Goal: Find specific page/section: Find specific page/section

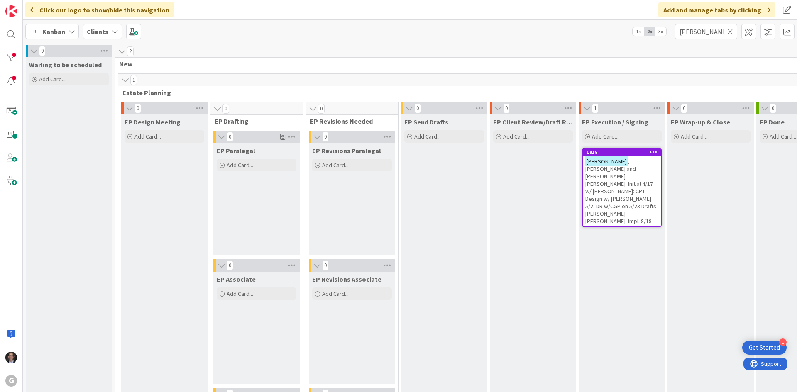
click at [729, 32] on icon at bounding box center [731, 31] width 6 height 7
click at [714, 33] on input "text" at bounding box center [706, 31] width 62 height 15
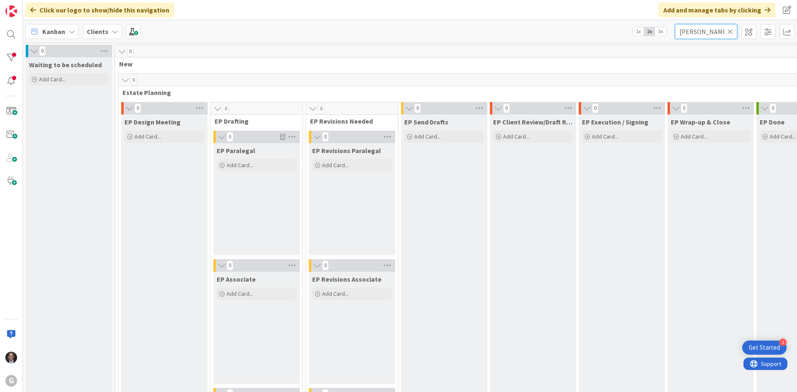
type input "[PERSON_NAME]"
click at [114, 30] on icon at bounding box center [115, 31] width 7 height 7
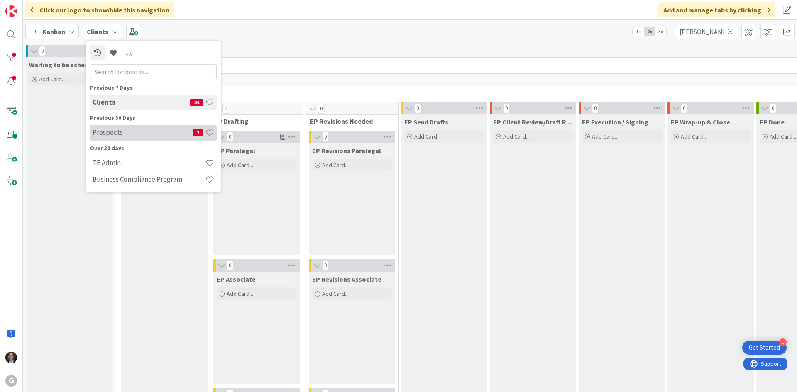
click at [111, 133] on h4 "Prospects" at bounding box center [143, 132] width 100 height 8
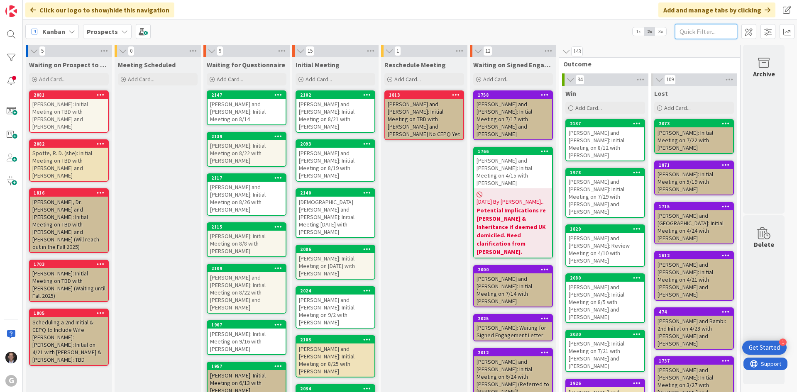
click at [708, 32] on input "text" at bounding box center [706, 31] width 62 height 15
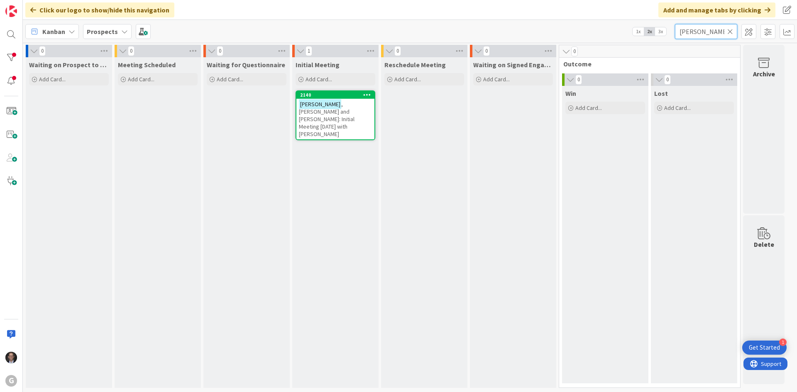
type input "[PERSON_NAME]"
click at [320, 117] on div "[DEMOGRAPHIC_DATA][PERSON_NAME] and [PERSON_NAME]: Initial Meeting [DATE] with …" at bounding box center [336, 119] width 78 height 41
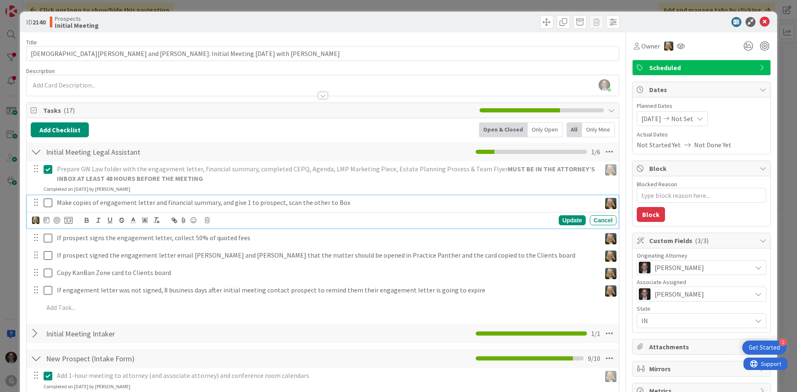
click at [47, 203] on icon at bounding box center [50, 203] width 12 height 10
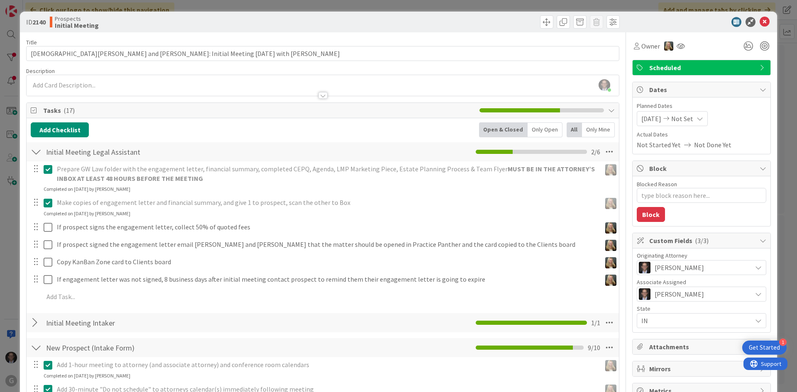
type textarea "x"
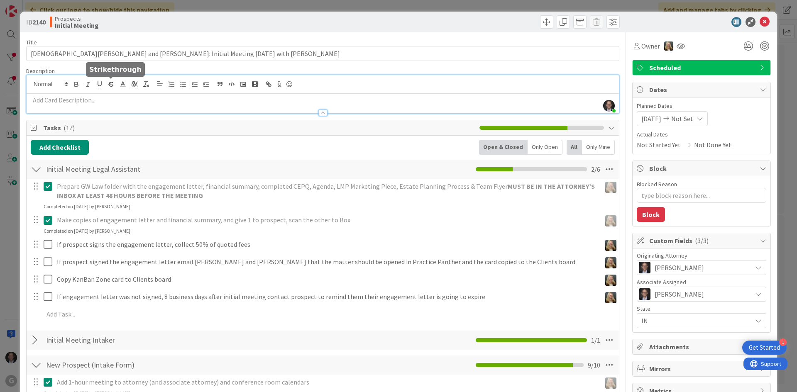
click at [111, 83] on div "[PERSON_NAME] just joined" at bounding box center [323, 94] width 593 height 38
click at [64, 103] on p at bounding box center [323, 101] width 584 height 10
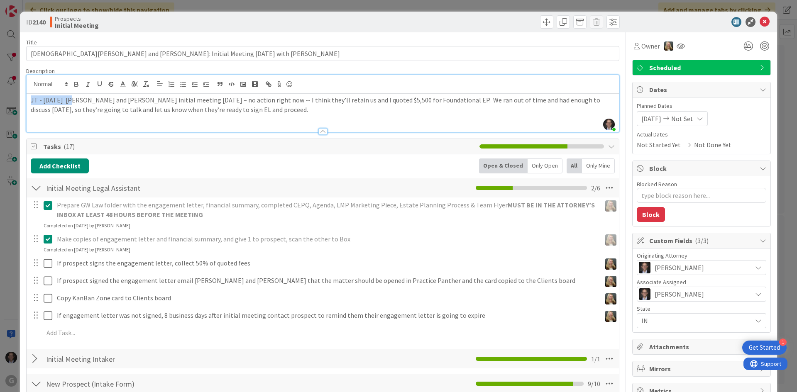
drag, startPoint x: 40, startPoint y: 100, endPoint x: 70, endPoint y: 100, distance: 29.9
click at [70, 100] on div "JT - [DATE] [PERSON_NAME] and [PERSON_NAME] initial meeting [DATE] – no action …" at bounding box center [323, 113] width 593 height 38
click at [75, 81] on icon "button" at bounding box center [76, 84] width 7 height 7
click at [105, 112] on p "JT - [DATE] [PERSON_NAME] and [PERSON_NAME] initial meeting [DATE] – no action …" at bounding box center [323, 105] width 584 height 19
type textarea "x"
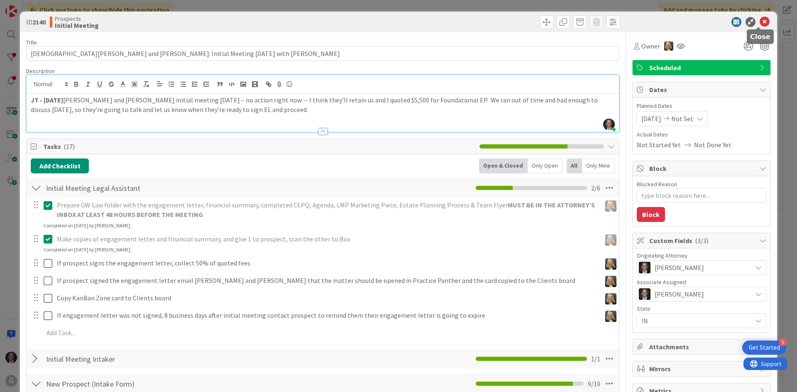
click at [760, 20] on icon at bounding box center [765, 22] width 10 height 10
